Goal: Task Accomplishment & Management: Use online tool/utility

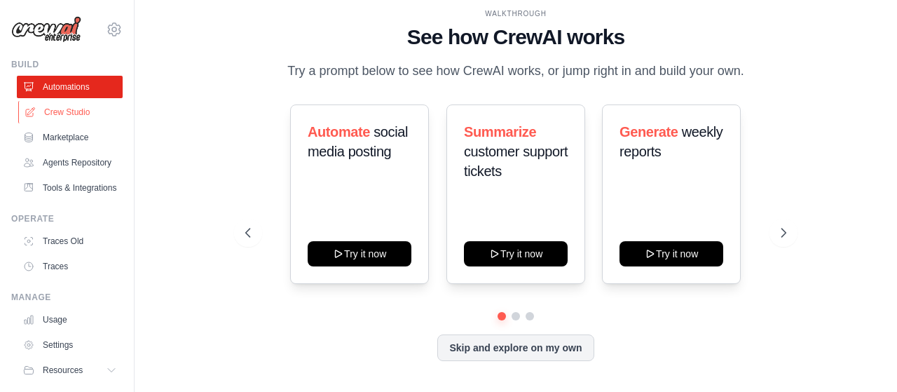
click at [65, 114] on link "Crew Studio" at bounding box center [71, 112] width 106 height 22
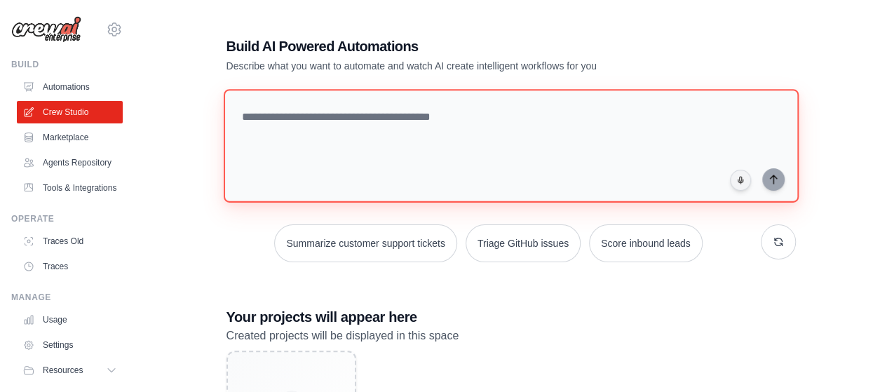
click at [397, 155] on textarea at bounding box center [510, 146] width 575 height 114
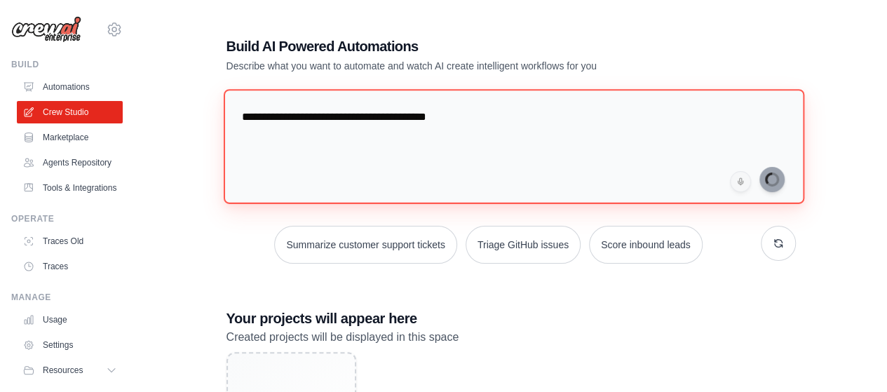
type textarea "**********"
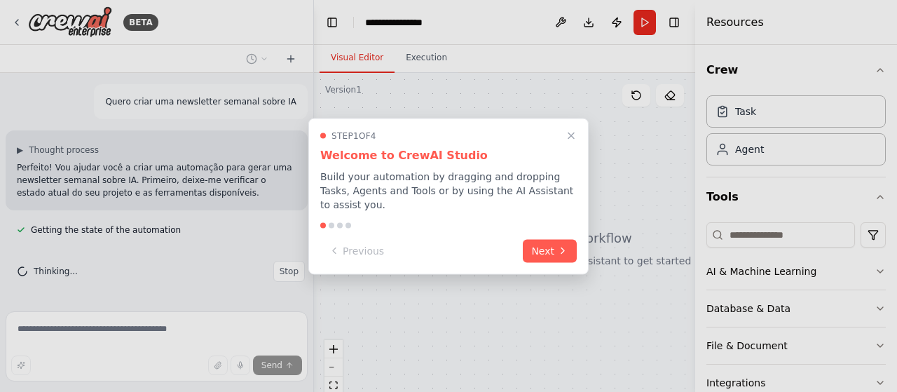
scroll to position [25, 0]
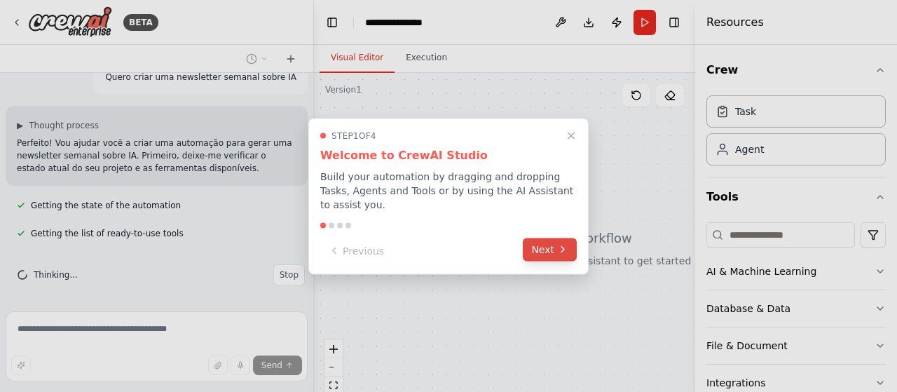
click at [549, 247] on button "Next" at bounding box center [550, 249] width 54 height 23
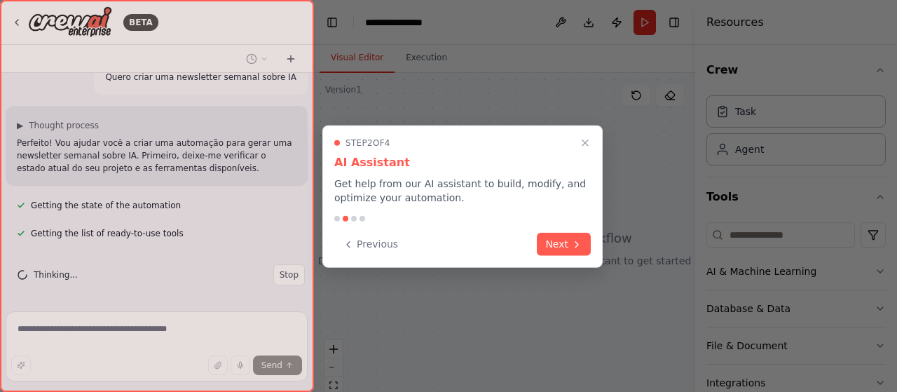
click at [549, 247] on button "Next" at bounding box center [564, 244] width 54 height 23
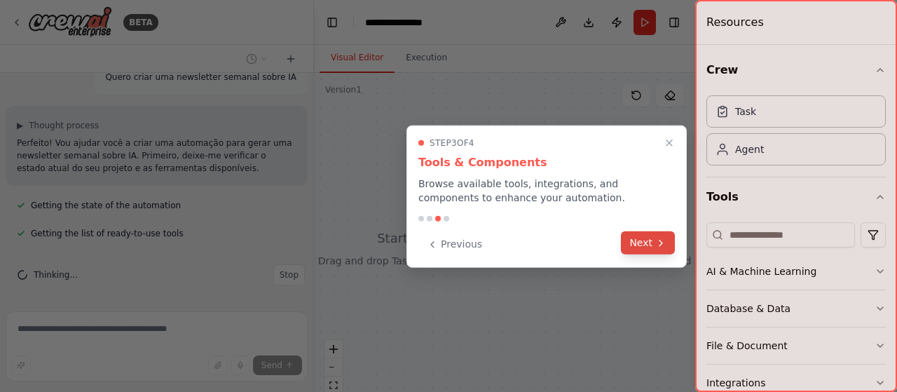
click at [628, 243] on button "Next" at bounding box center [648, 242] width 54 height 23
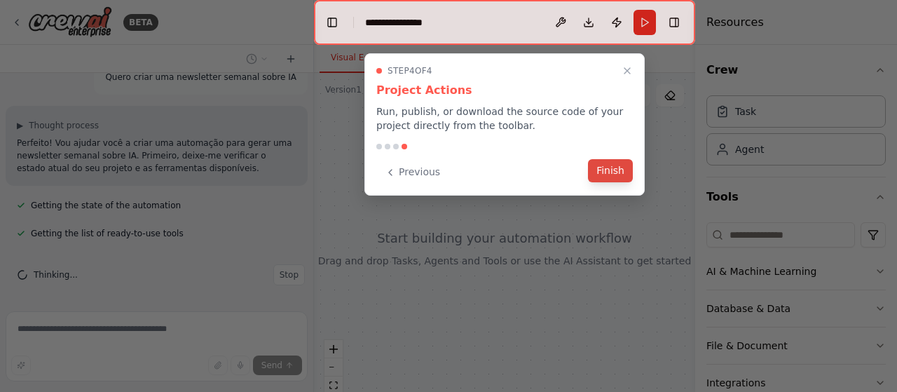
click at [594, 163] on button "Finish" at bounding box center [610, 170] width 45 height 23
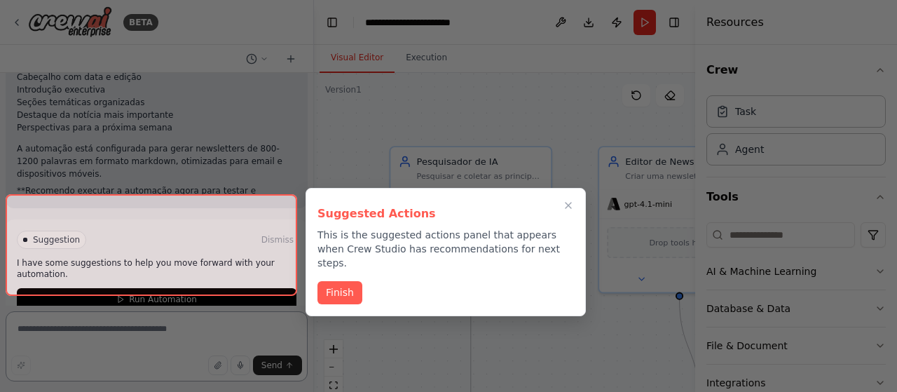
scroll to position [730, 0]
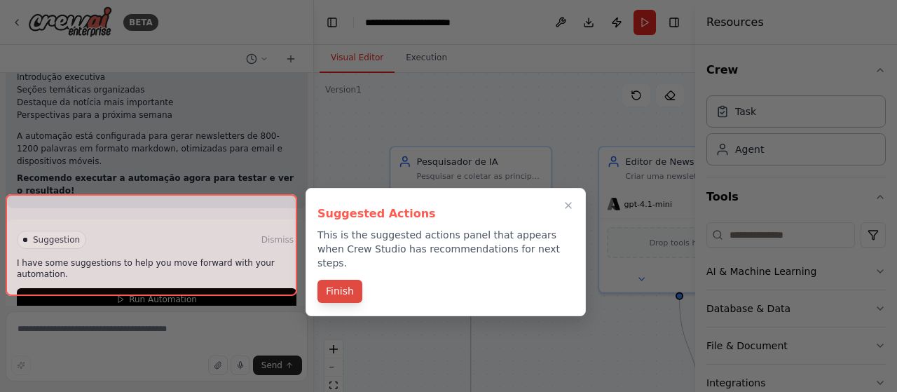
click at [335, 280] on button "Finish" at bounding box center [340, 291] width 45 height 23
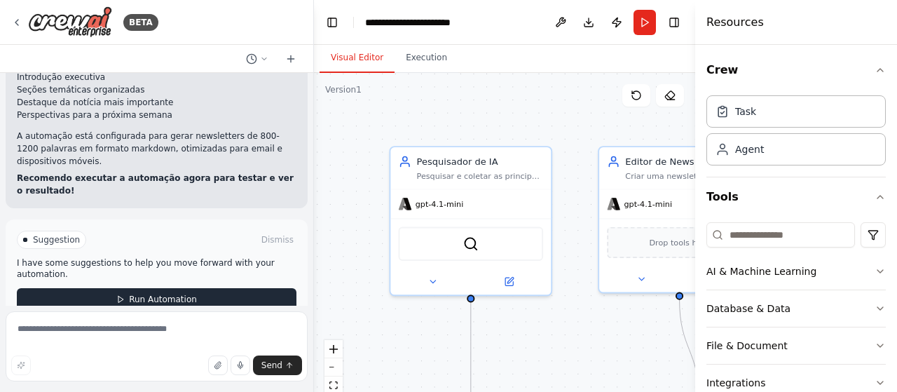
click at [196, 288] on button "Run Automation" at bounding box center [157, 299] width 280 height 22
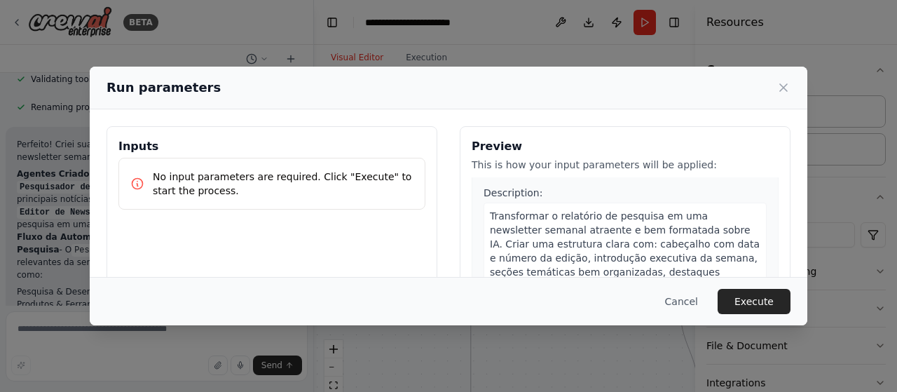
scroll to position [407, 0]
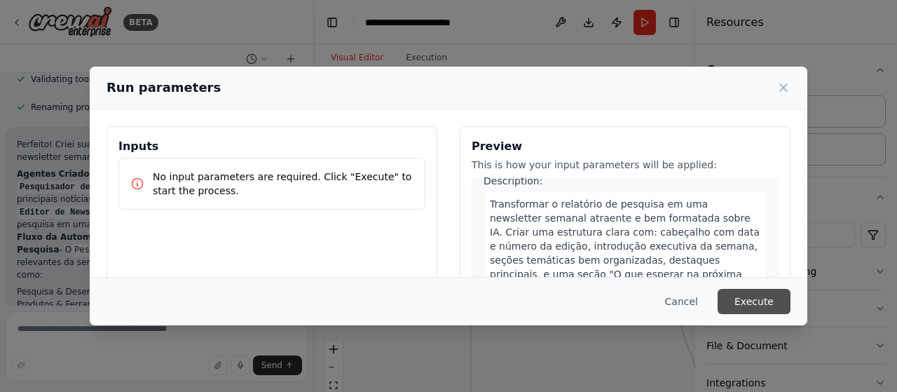
click at [747, 305] on button "Execute" at bounding box center [754, 301] width 73 height 25
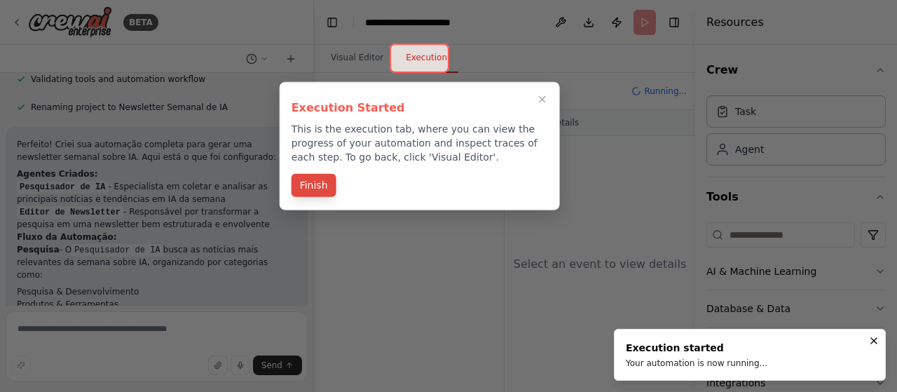
click at [317, 191] on button "Finish" at bounding box center [314, 185] width 45 height 23
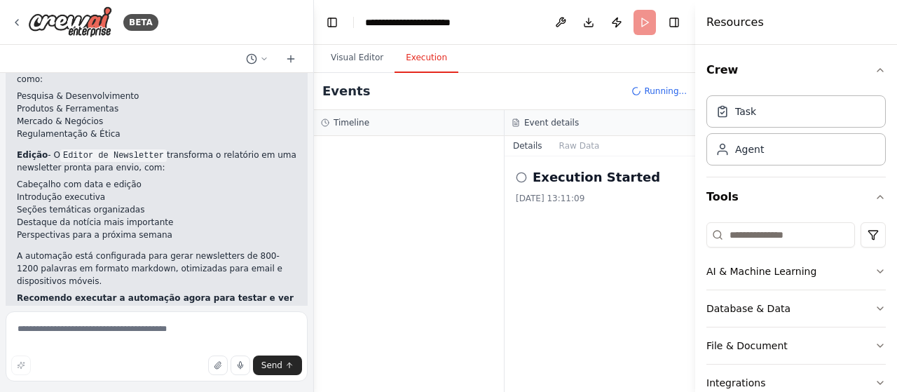
scroll to position [617, 0]
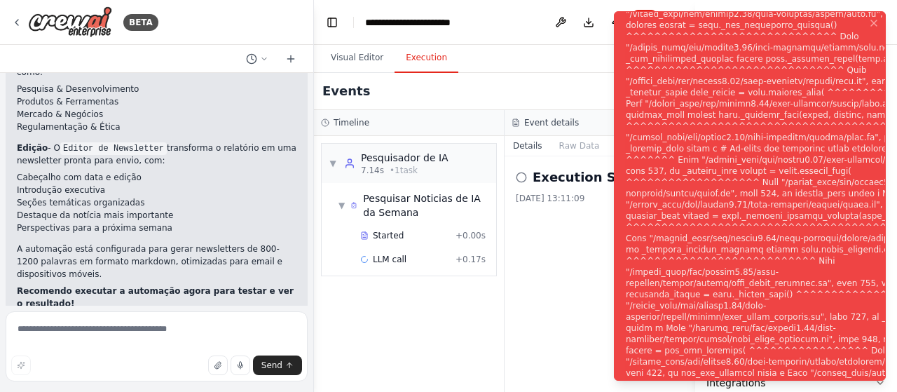
click at [565, 277] on div "Execution Started 30/09/2025, 13:11:09" at bounding box center [600, 274] width 191 height 236
click at [873, 19] on icon "Notifications (F8)" at bounding box center [873, 23] width 11 height 11
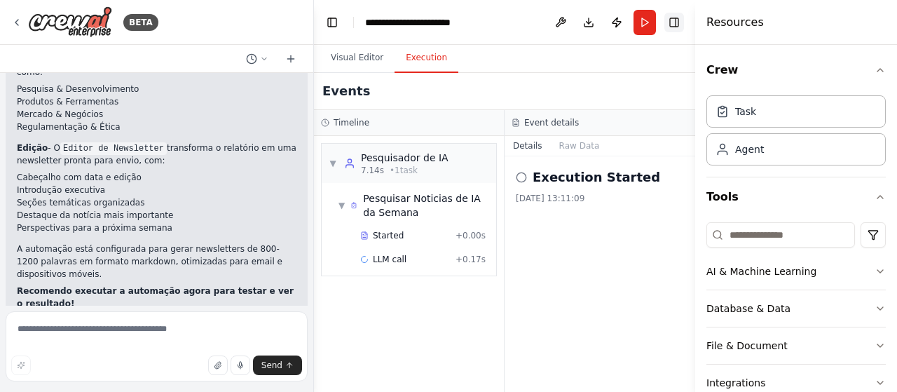
click at [668, 27] on button "Toggle Right Sidebar" at bounding box center [674, 23] width 20 height 20
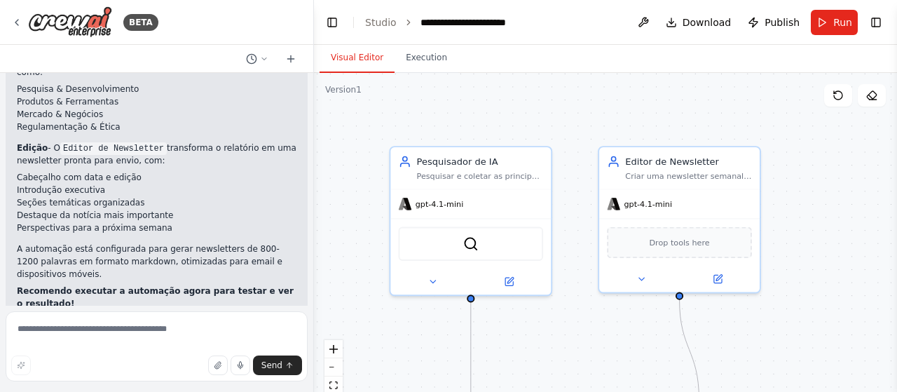
click at [354, 62] on button "Visual Editor" at bounding box center [357, 57] width 75 height 29
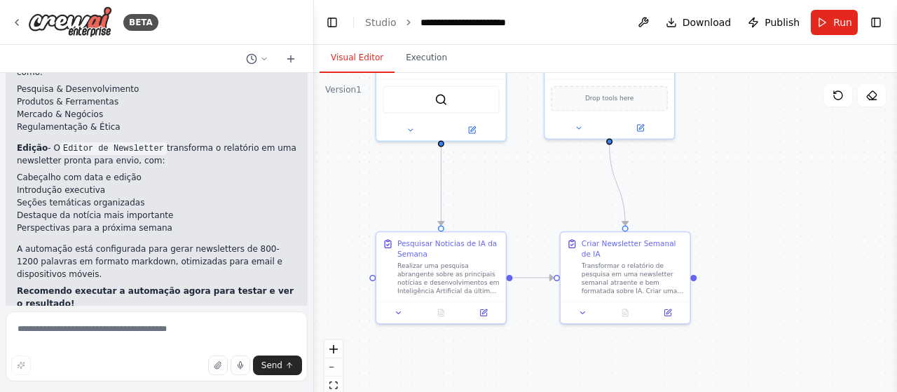
drag, startPoint x: 533, startPoint y: 367, endPoint x: 510, endPoint y: 235, distance: 133.8
click at [510, 235] on div ".deletable-edge-delete-btn { width: 20px; height: 20px; border: 0px solid #ffff…" at bounding box center [605, 248] width 583 height 350
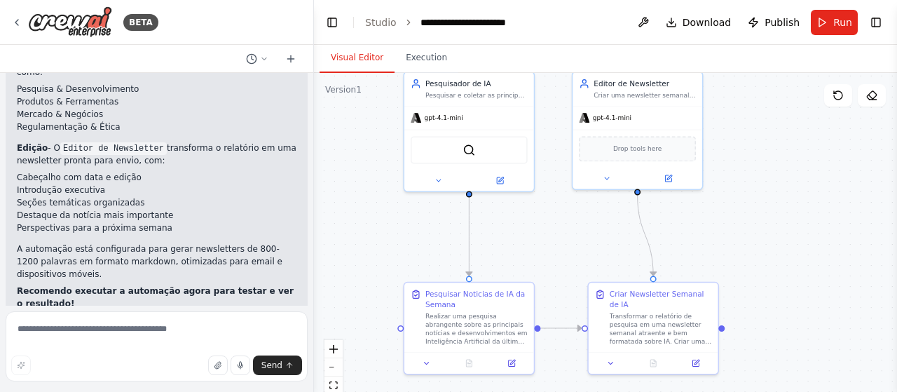
drag, startPoint x: 545, startPoint y: 217, endPoint x: 575, endPoint y: 280, distance: 70.5
click at [575, 280] on div ".deletable-edge-delete-btn { width: 20px; height: 20px; border: 0px solid #ffff…" at bounding box center [605, 248] width 583 height 350
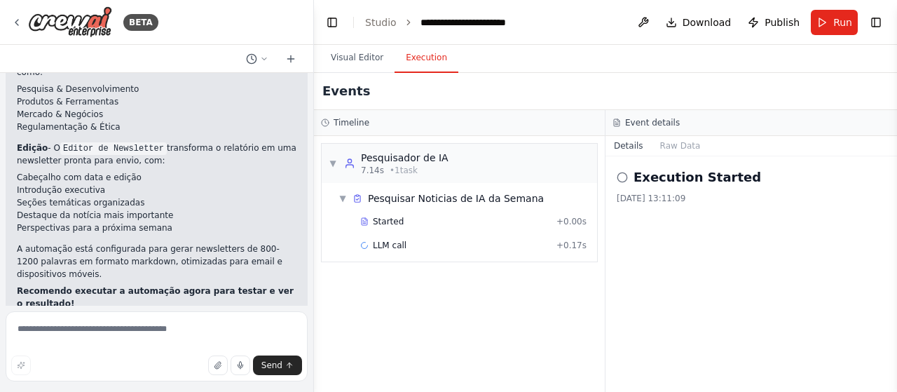
click at [422, 60] on button "Execution" at bounding box center [427, 57] width 64 height 29
click at [621, 174] on icon at bounding box center [622, 177] width 11 height 11
click at [680, 146] on button "Raw Data" at bounding box center [680, 146] width 57 height 20
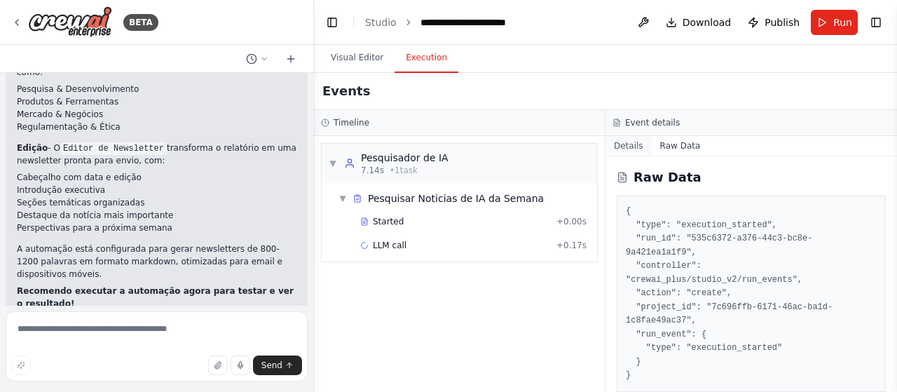
click at [630, 147] on button "Details" at bounding box center [629, 146] width 46 height 20
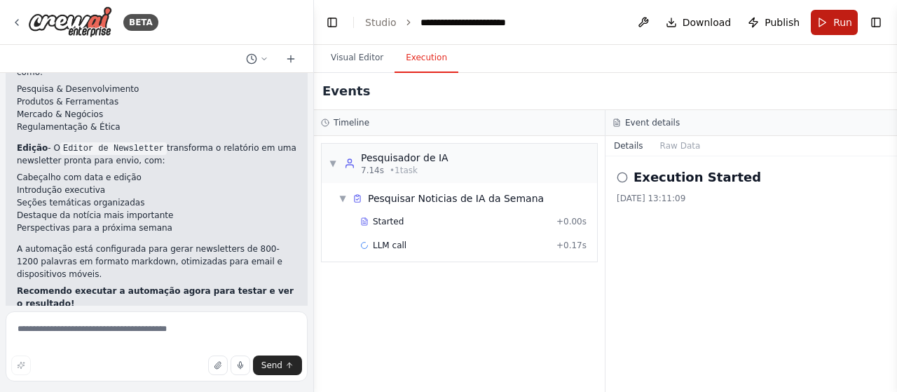
click at [819, 13] on button "Run" at bounding box center [834, 22] width 47 height 25
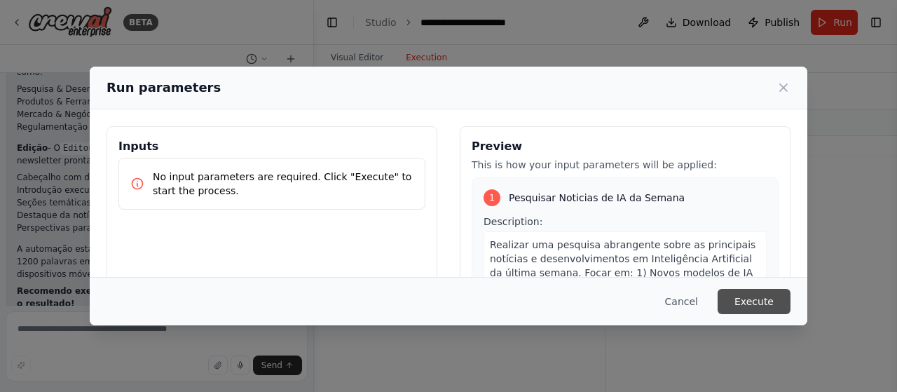
click at [765, 294] on button "Execute" at bounding box center [754, 301] width 73 height 25
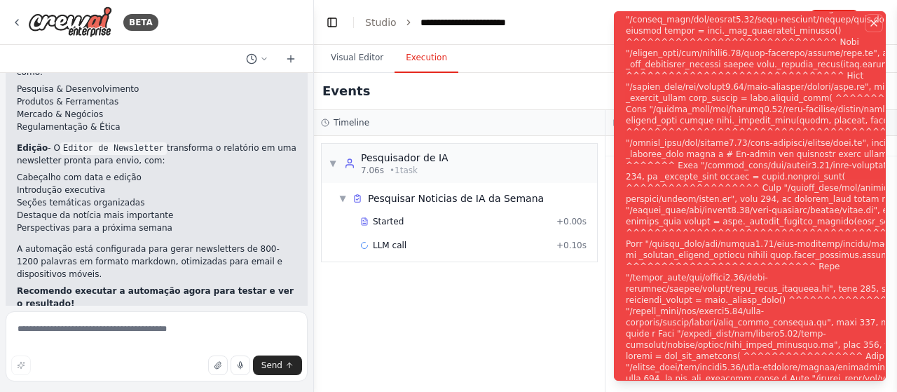
click at [876, 21] on icon "Notifications (F8)" at bounding box center [873, 23] width 11 height 11
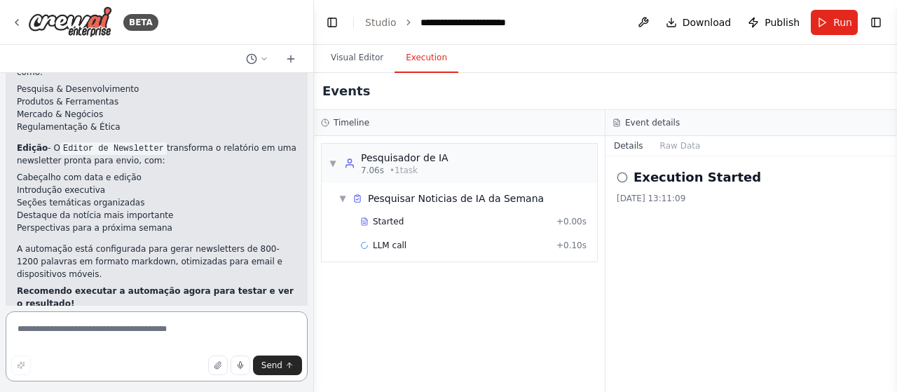
click at [141, 332] on textarea at bounding box center [157, 346] width 302 height 70
type textarea "**********"
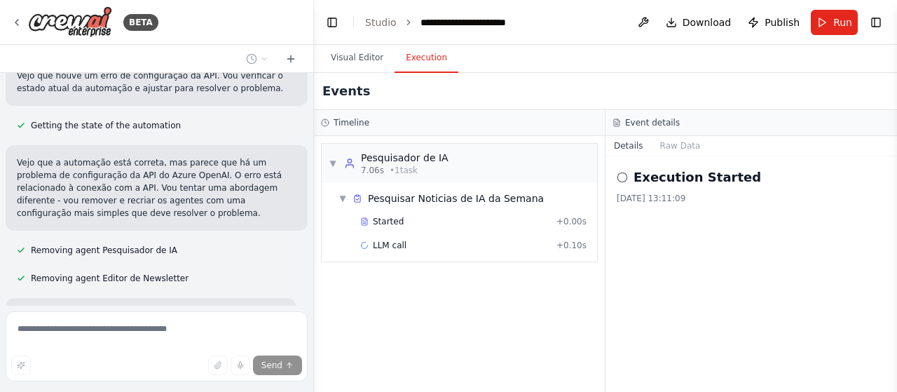
scroll to position [971, 0]
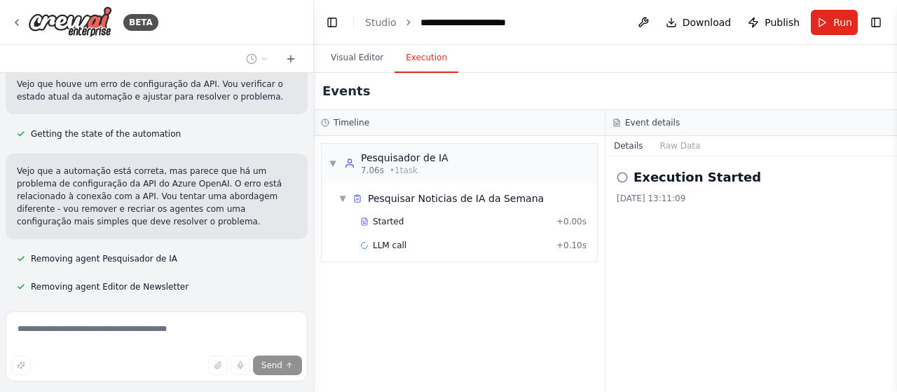
click at [220, 165] on p "Vejo que a automação está correta, mas parece que há um problema de configuraçã…" at bounding box center [157, 196] width 280 height 63
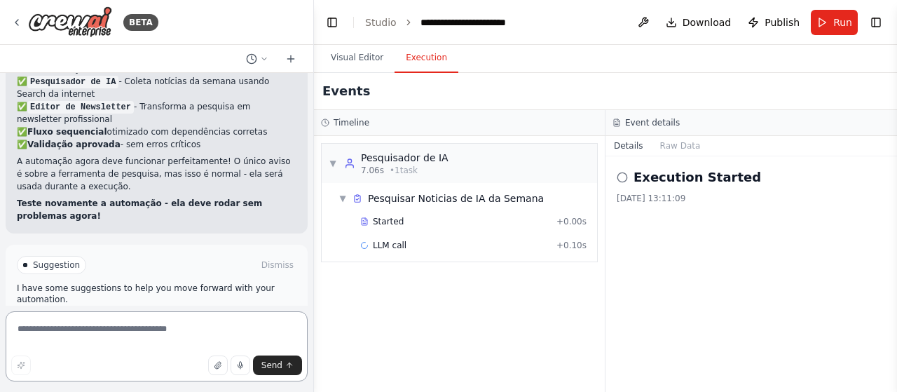
scroll to position [1588, 0]
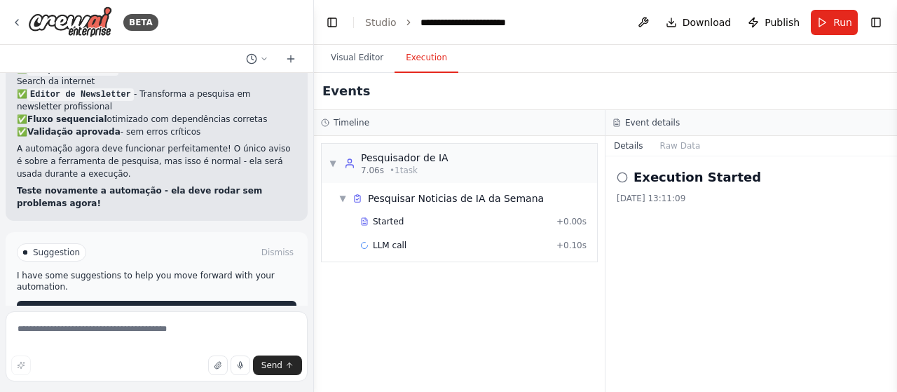
click at [179, 301] on button "Run Automation" at bounding box center [157, 312] width 280 height 22
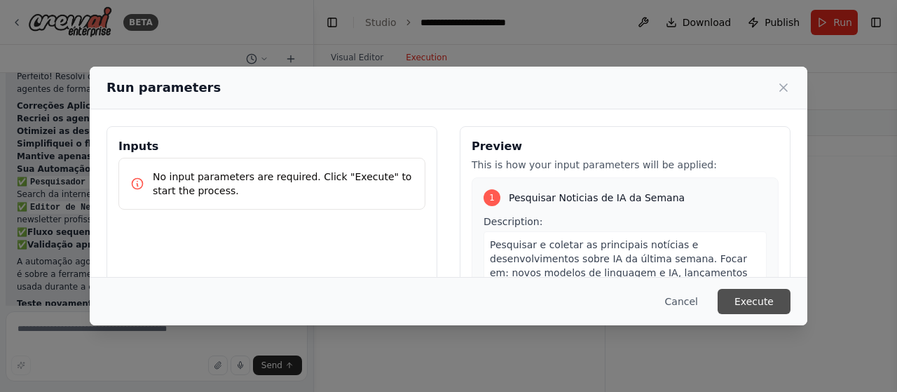
click at [768, 308] on button "Execute" at bounding box center [754, 301] width 73 height 25
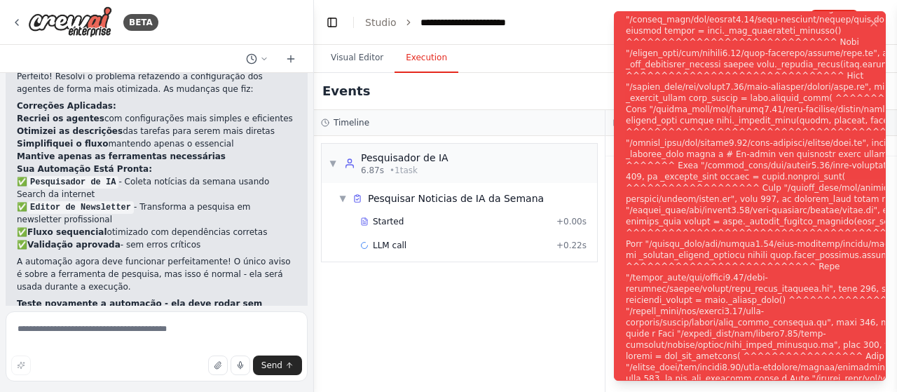
scroll to position [1588, 0]
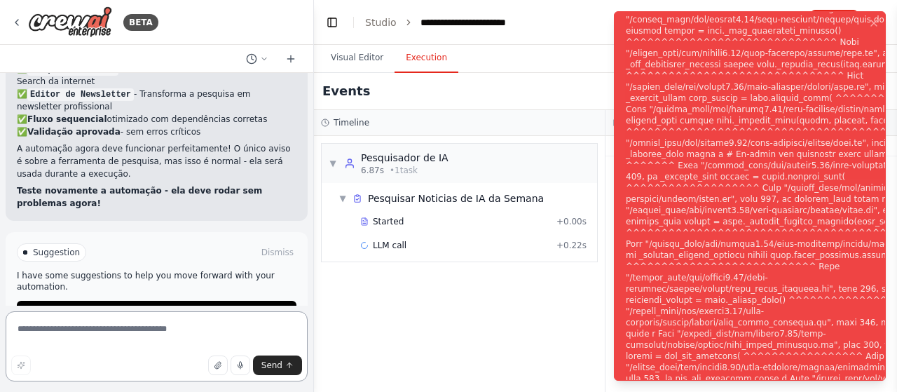
click at [199, 315] on textarea at bounding box center [157, 346] width 302 height 70
click at [144, 306] on span "Help fix error" at bounding box center [162, 311] width 55 height 11
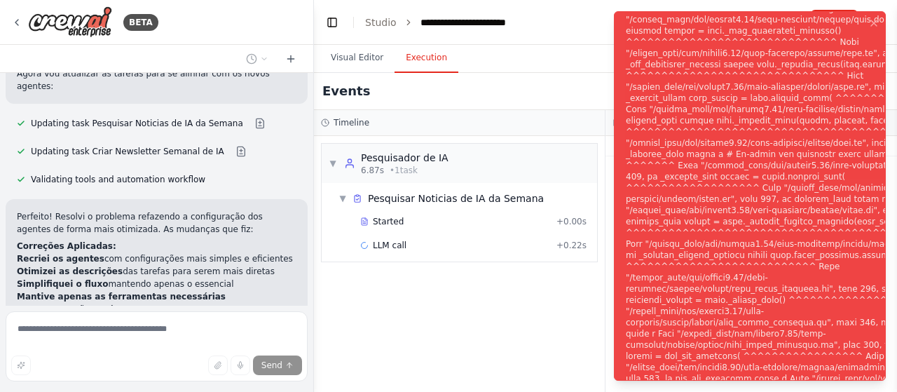
scroll to position [1529, 0]
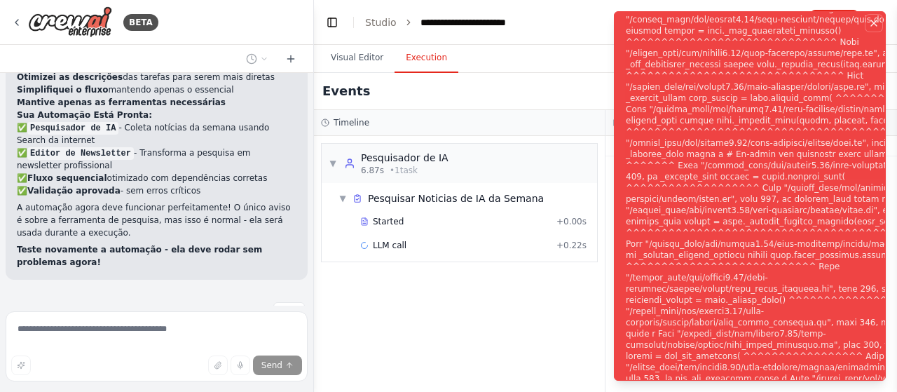
click at [870, 15] on button "Notifications (F8)" at bounding box center [874, 23] width 17 height 17
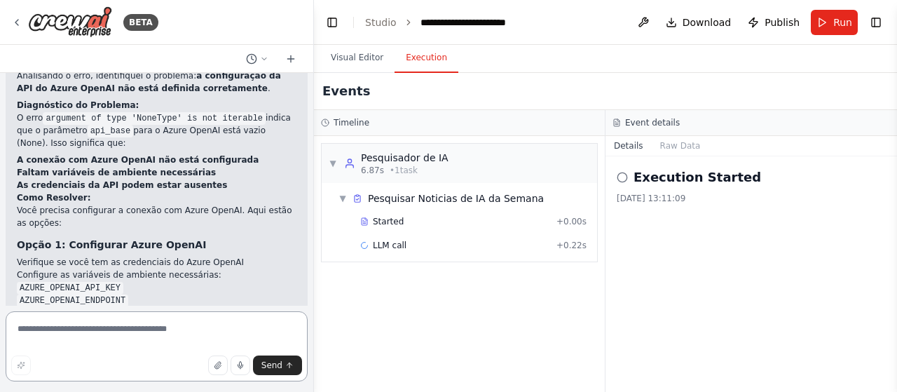
scroll to position [1780, 0]
click at [70, 23] on img at bounding box center [70, 22] width 84 height 32
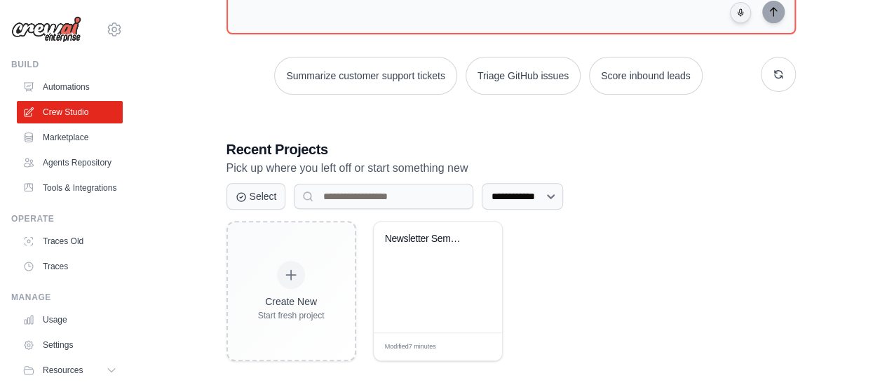
scroll to position [172, 0]
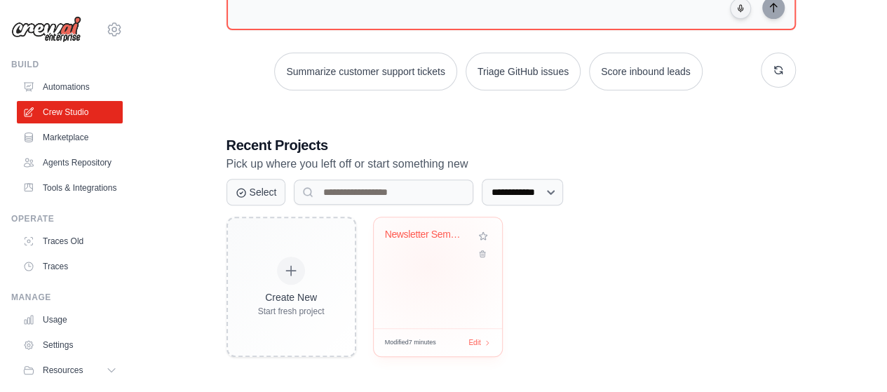
click at [428, 264] on div "Newsletter Semanal de IA" at bounding box center [438, 272] width 128 height 111
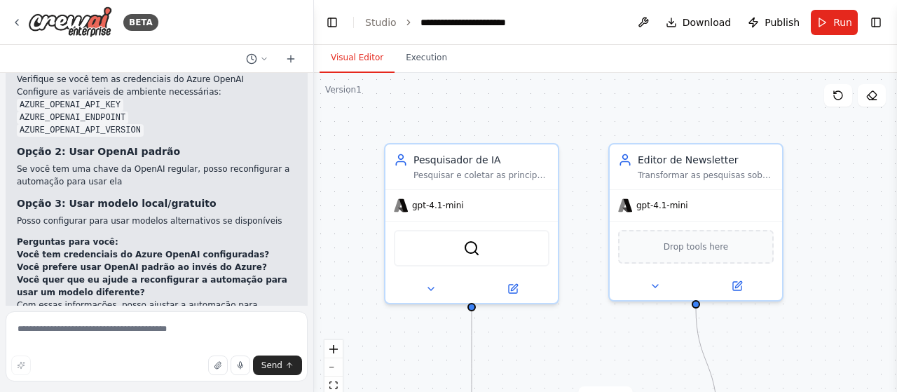
scroll to position [1965, 0]
click at [178, 322] on textarea at bounding box center [157, 346] width 302 height 70
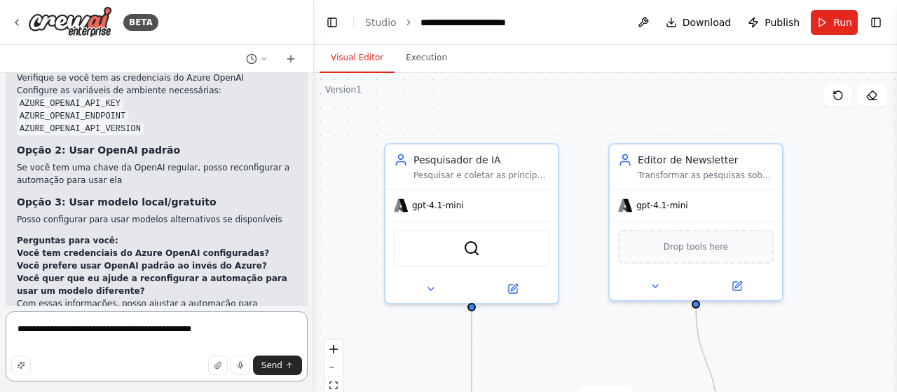
type textarea "**********"
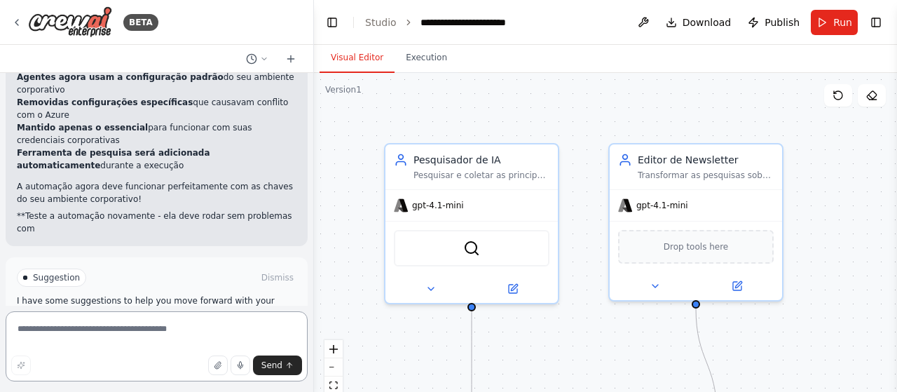
scroll to position [2807, 0]
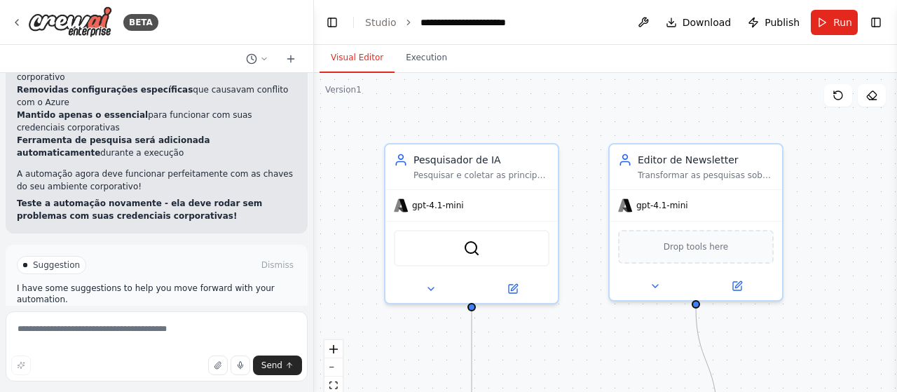
click at [174, 313] on button "Run Automation" at bounding box center [157, 324] width 280 height 22
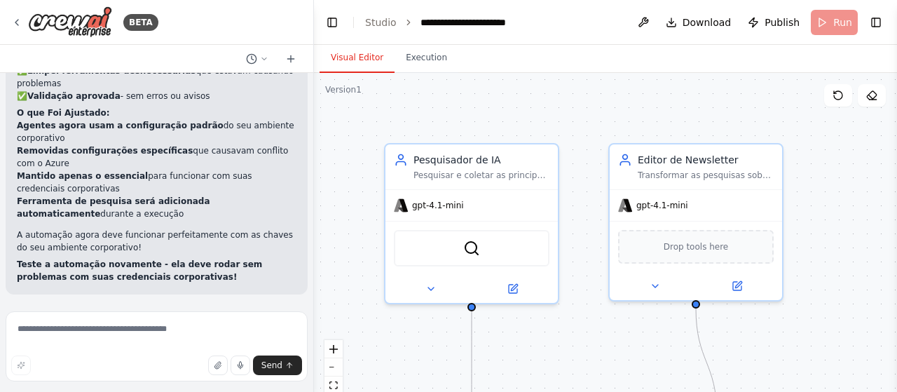
scroll to position [2694, 0]
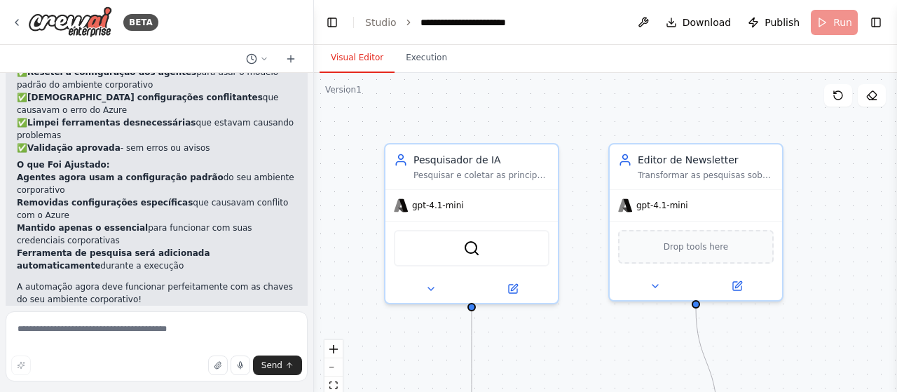
click at [174, 310] on p "Teste a automação novamente - ela deve rodar sem problemas com suas credenciais…" at bounding box center [157, 322] width 280 height 25
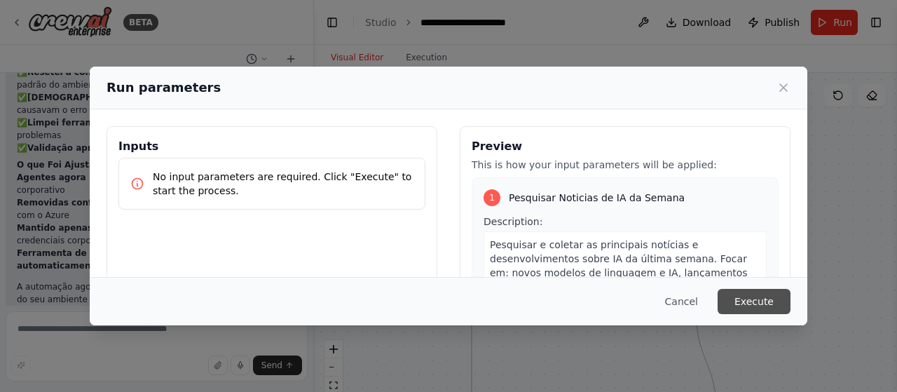
click at [728, 302] on button "Execute" at bounding box center [754, 301] width 73 height 25
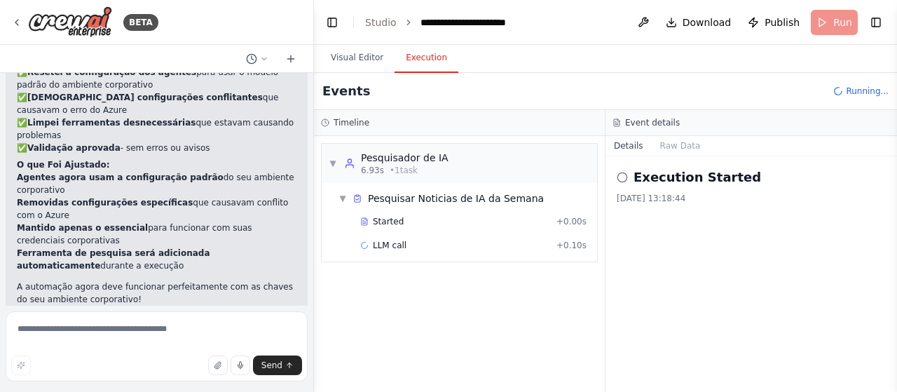
scroll to position [2807, 0]
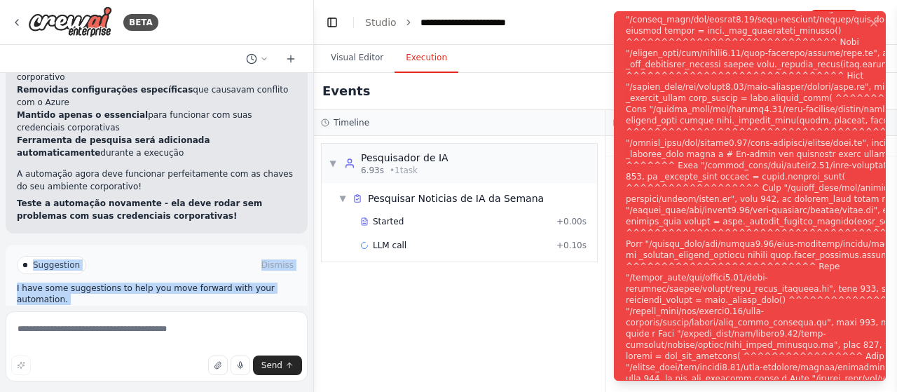
click at [202, 291] on div "Suggestion Dismiss I have some suggestions to help you move forward with your a…" at bounding box center [157, 296] width 302 height 102
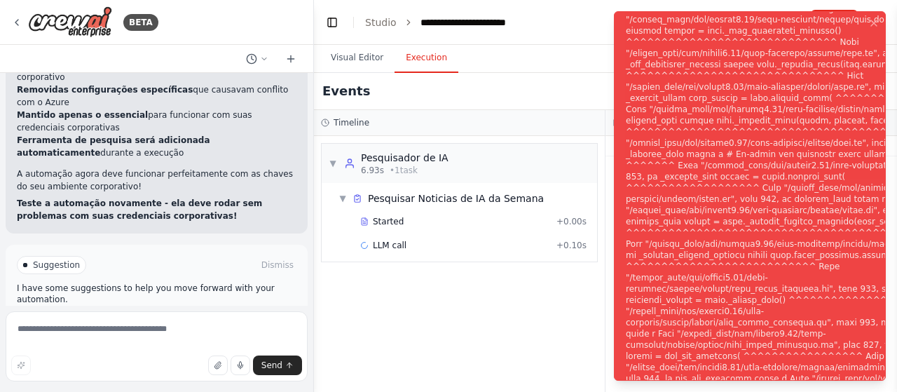
click at [215, 288] on div "Suggestion Dismiss I have some suggestions to help you move forward with your a…" at bounding box center [157, 296] width 302 height 102
click at [226, 313] on button "Help fix error" at bounding box center [157, 324] width 280 height 22
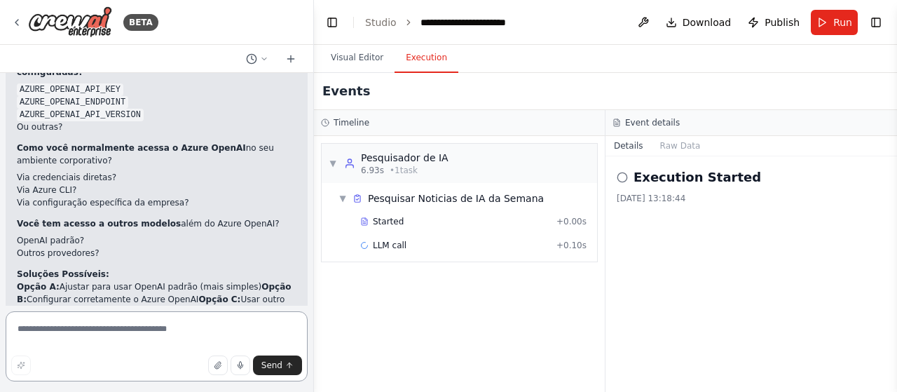
scroll to position [3164, 0]
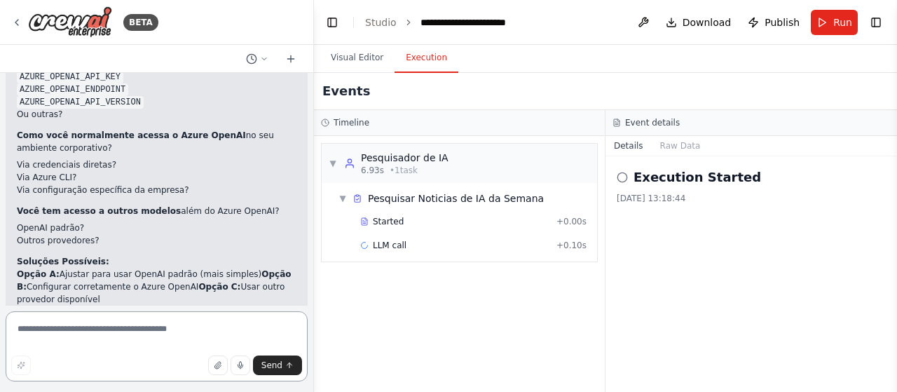
click at [181, 325] on textarea at bounding box center [157, 346] width 302 height 70
type textarea "*******"
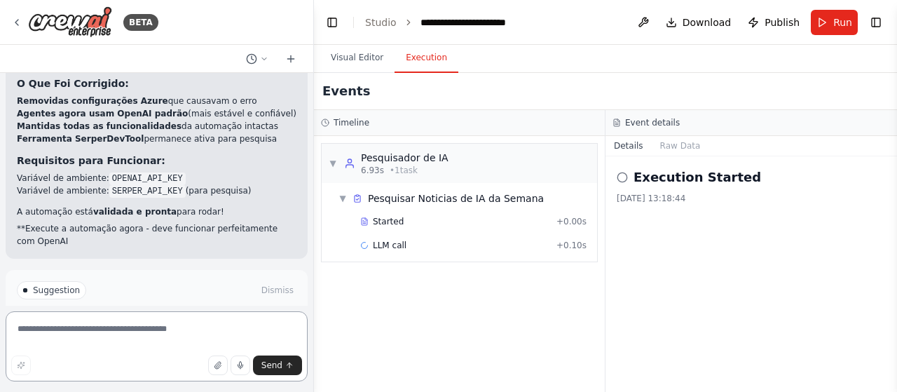
scroll to position [3846, 0]
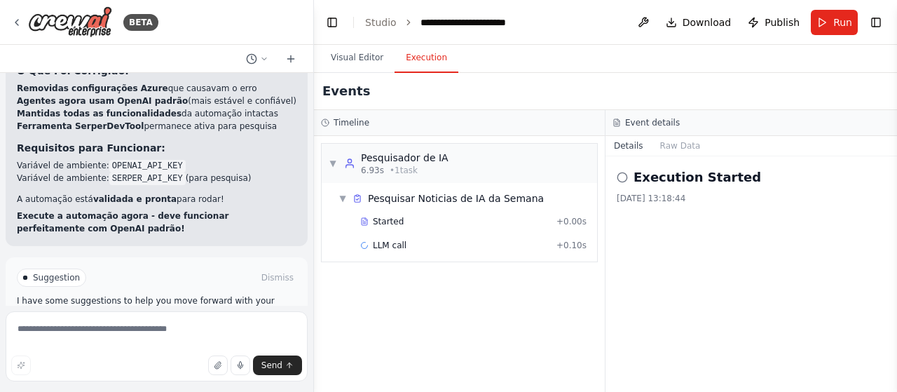
click at [173, 286] on div "Suggestion Dismiss I have some suggestions to help you move forward with your a…" at bounding box center [157, 308] width 302 height 102
click at [186, 332] on span "Run Automation" at bounding box center [163, 337] width 68 height 11
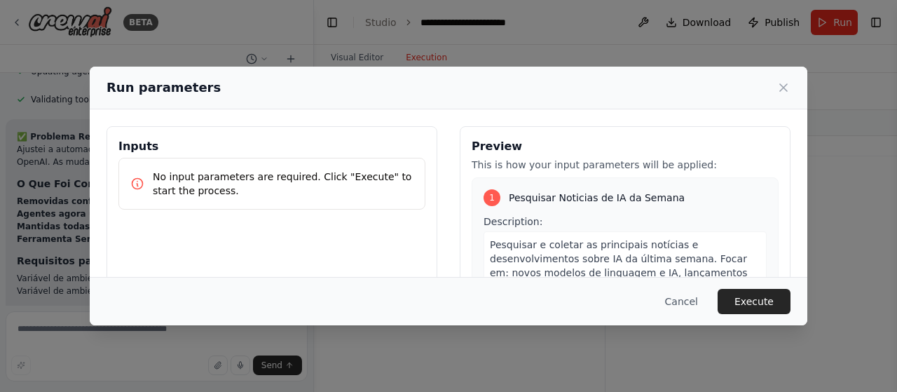
scroll to position [130, 0]
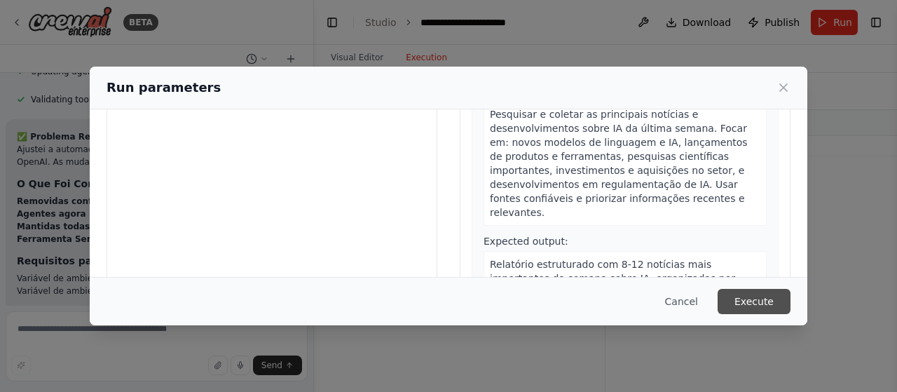
click at [789, 308] on button "Execute" at bounding box center [754, 301] width 73 height 25
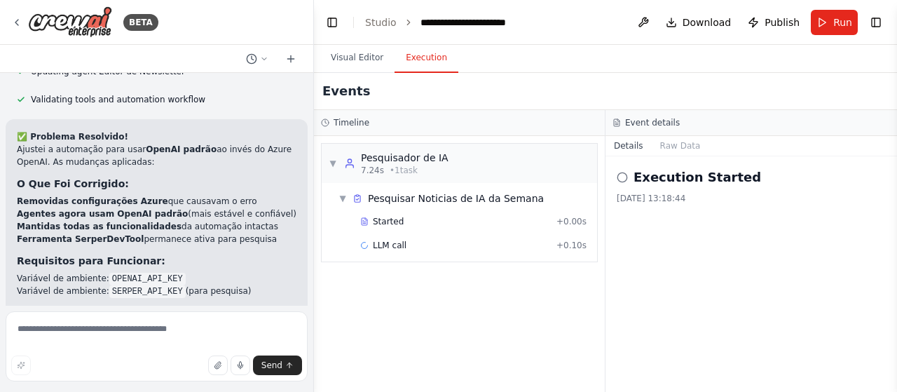
scroll to position [3846, 0]
